Goal: Information Seeking & Learning: Learn about a topic

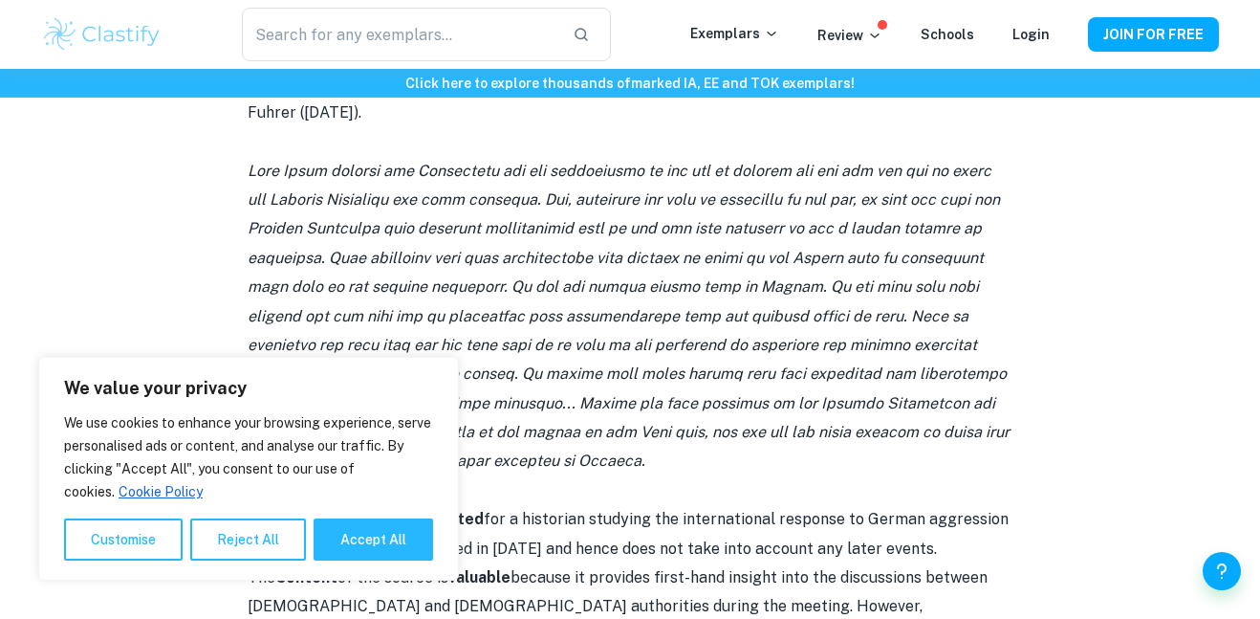
scroll to position [1050, 0]
click at [360, 534] on button "Accept All" at bounding box center [374, 539] width 120 height 42
checkbox input "true"
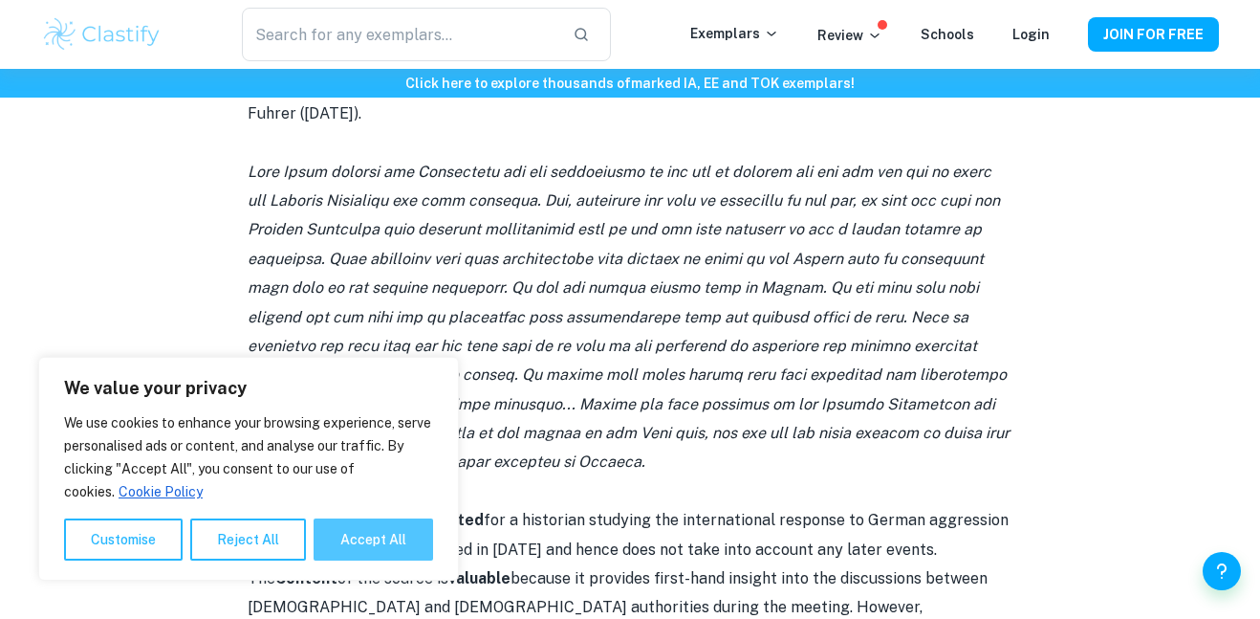
checkbox input "true"
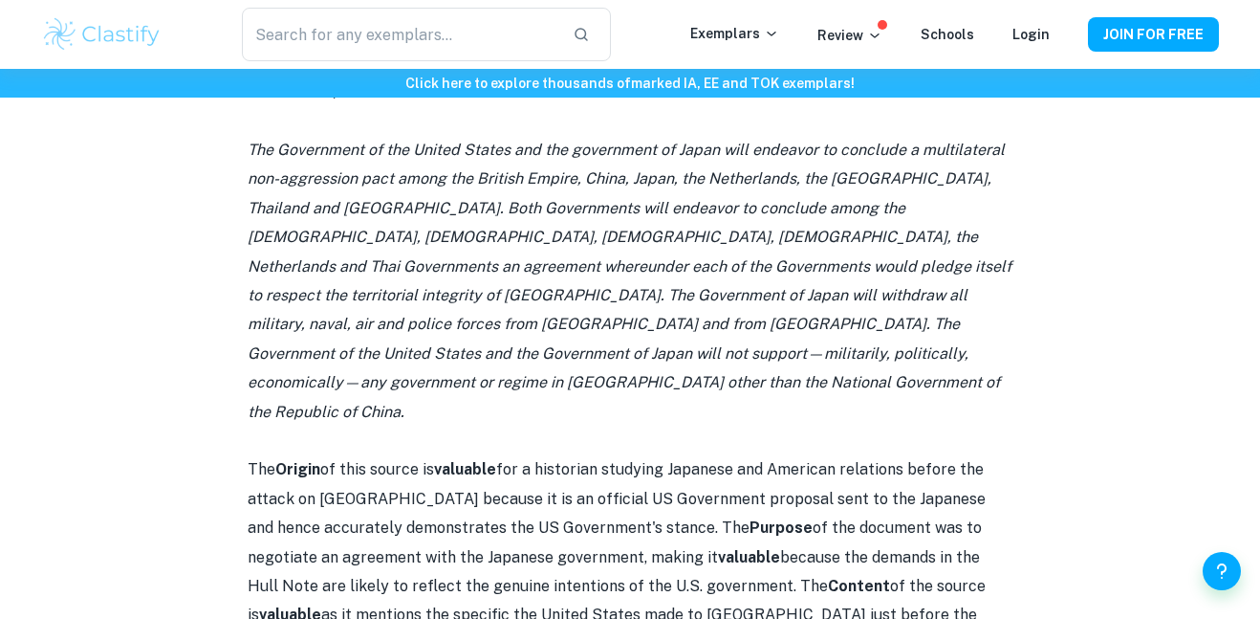
scroll to position [1926, 0]
click at [839, 216] on p "The Government of the United States and the government of Japan will endeavor t…" at bounding box center [630, 280] width 765 height 291
click at [258, 454] on p "The Origin of this source is valuable for a historian studying Japanese and Ame…" at bounding box center [630, 585] width 765 height 262
